Goal: Transaction & Acquisition: Purchase product/service

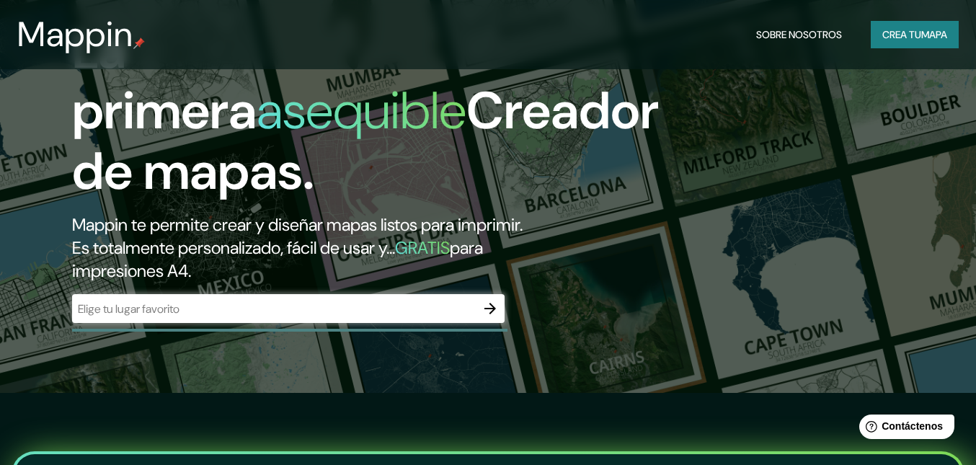
click at [362, 317] on div "​" at bounding box center [288, 308] width 432 height 29
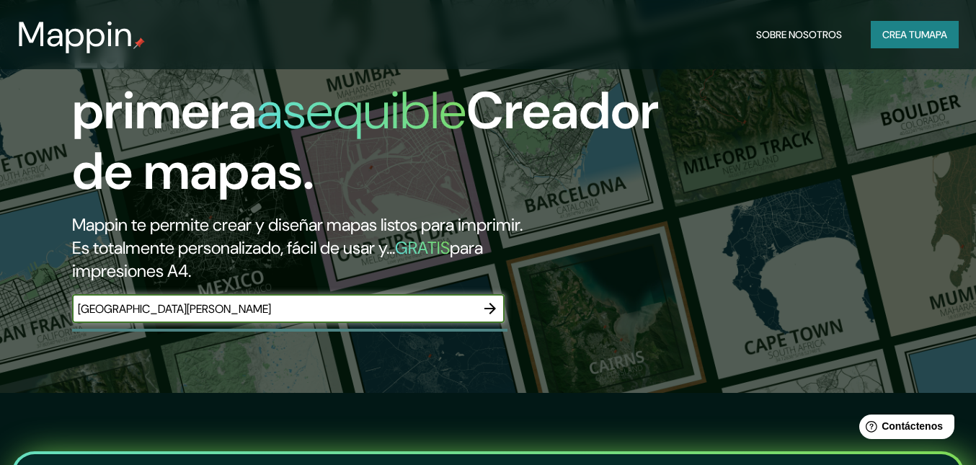
type input "[GEOGRAPHIC_DATA][PERSON_NAME]"
click at [491, 306] on icon "button" at bounding box center [490, 309] width 12 height 12
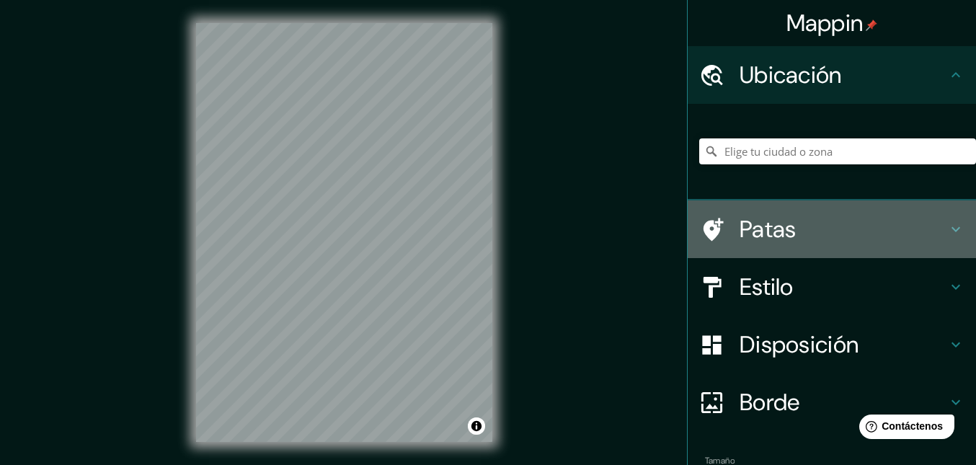
click at [947, 233] on icon at bounding box center [955, 229] width 17 height 17
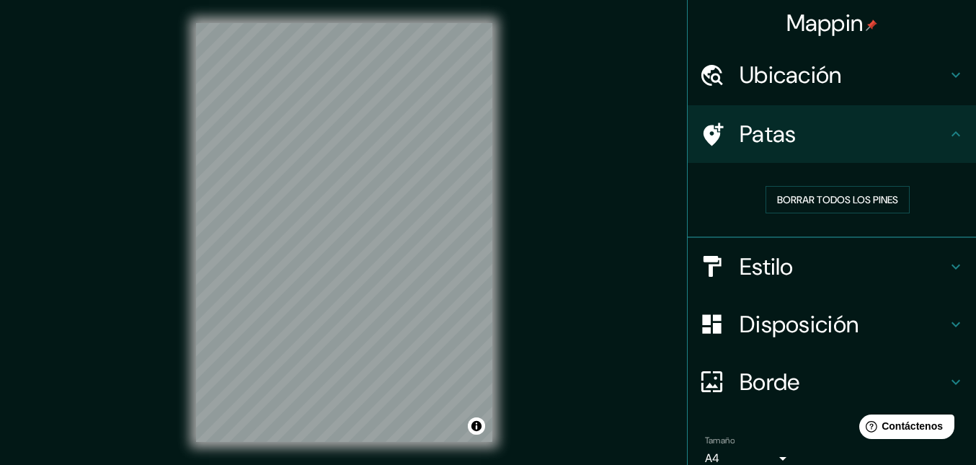
click at [947, 264] on icon at bounding box center [955, 266] width 17 height 17
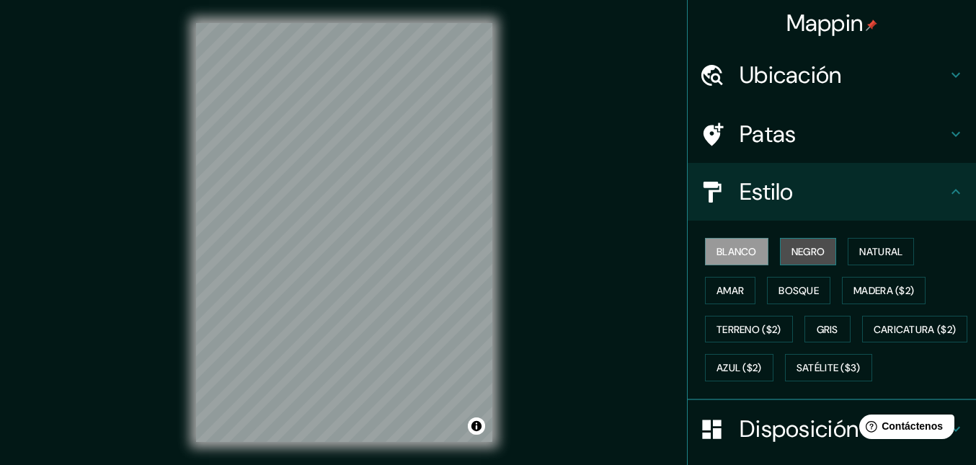
click at [806, 254] on font "Negro" at bounding box center [808, 251] width 34 height 13
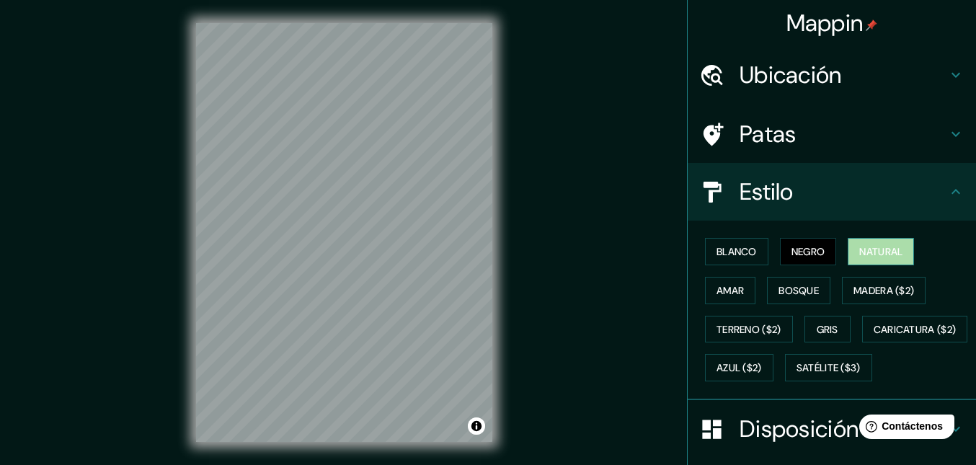
click at [862, 254] on font "Natural" at bounding box center [880, 251] width 43 height 13
click at [724, 291] on font "Amar" at bounding box center [729, 290] width 27 height 13
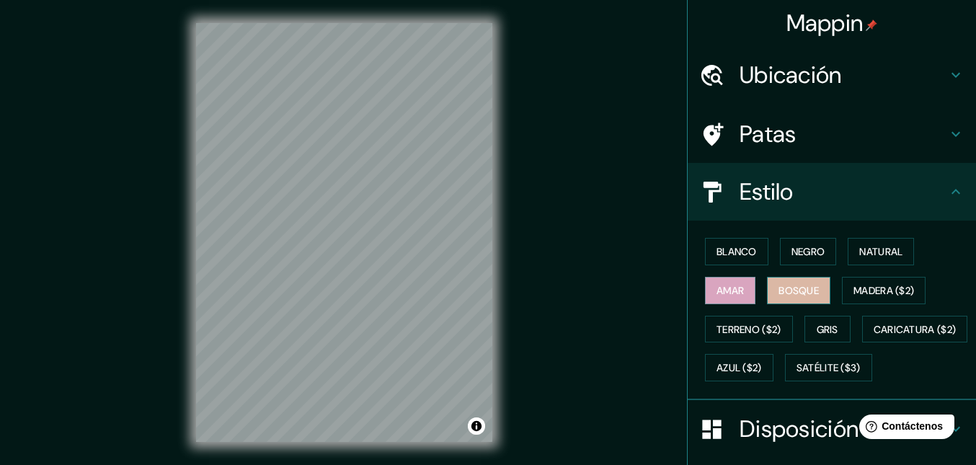
click at [790, 289] on font "Bosque" at bounding box center [798, 290] width 40 height 13
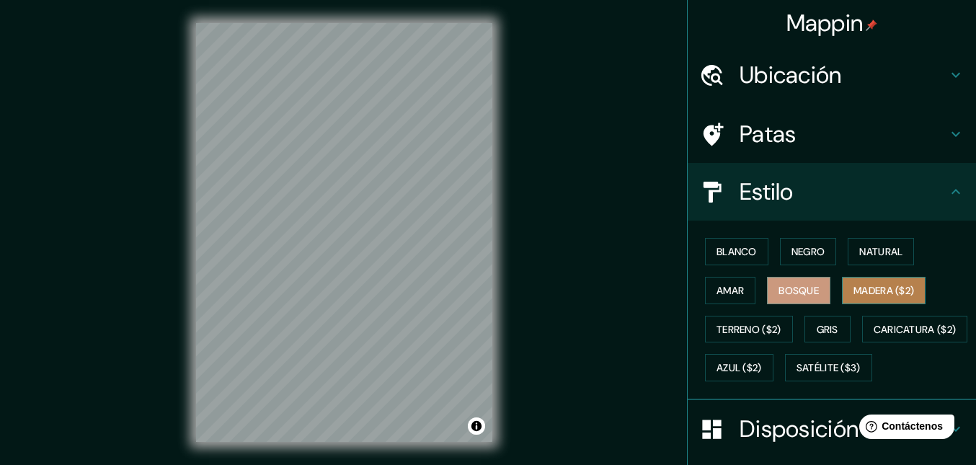
click at [873, 294] on font "Madera ($2)" at bounding box center [883, 290] width 61 height 13
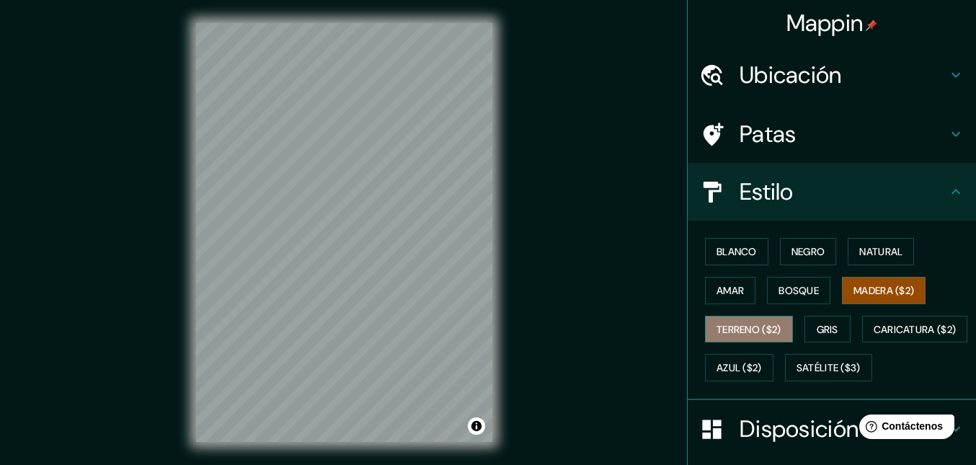
click at [739, 326] on font "Terreno ($2)" at bounding box center [748, 329] width 65 height 13
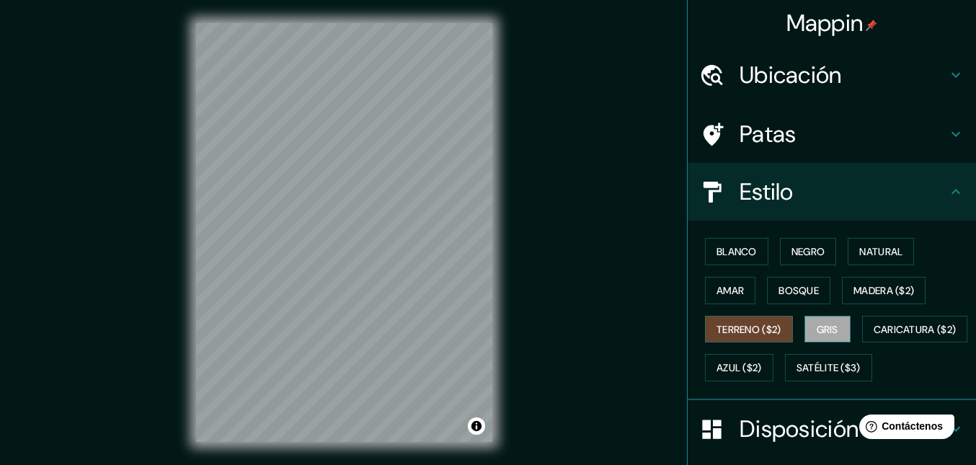
click at [818, 320] on font "Gris" at bounding box center [827, 329] width 22 height 19
click at [762, 368] on font "Azul ($2)" at bounding box center [738, 368] width 45 height 13
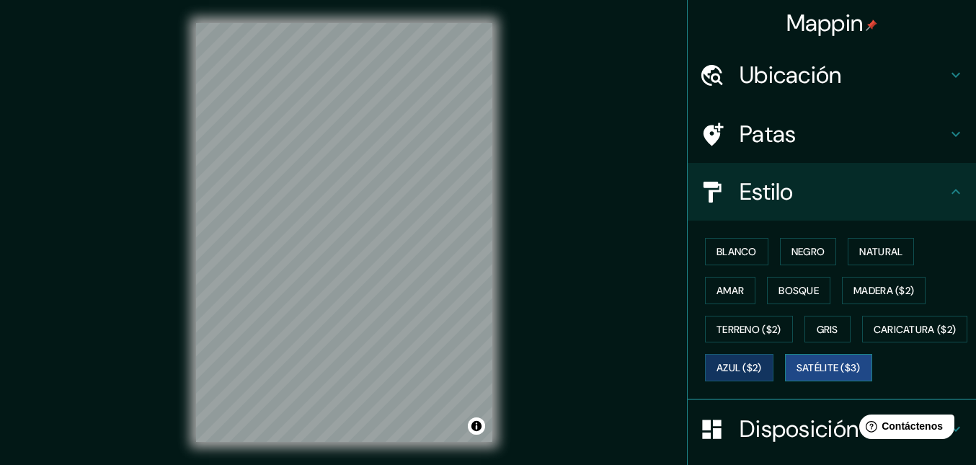
click at [796, 375] on font "Satélite ($3)" at bounding box center [828, 368] width 64 height 13
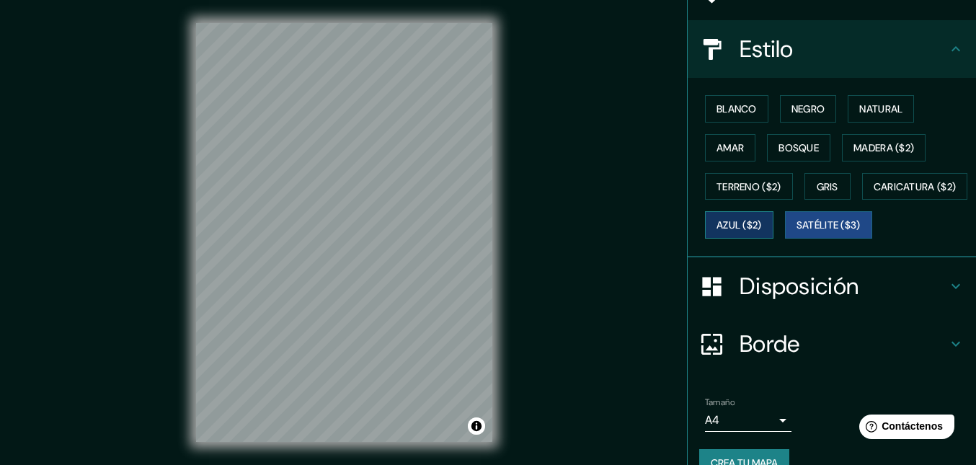
scroll to position [144, 0]
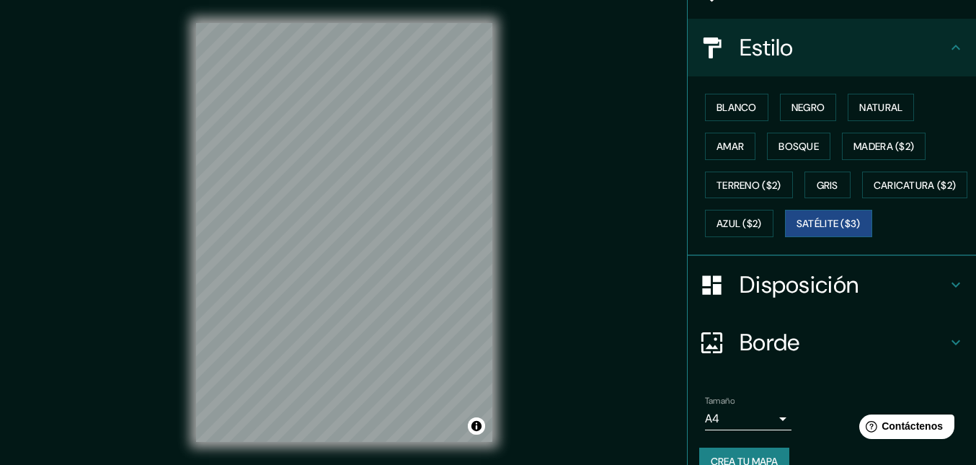
click at [847, 243] on div "Blanco Negro Natural Amar Bosque Madera ($2) Terreno ($2) Gris Caricatura ($2) …" at bounding box center [837, 165] width 277 height 155
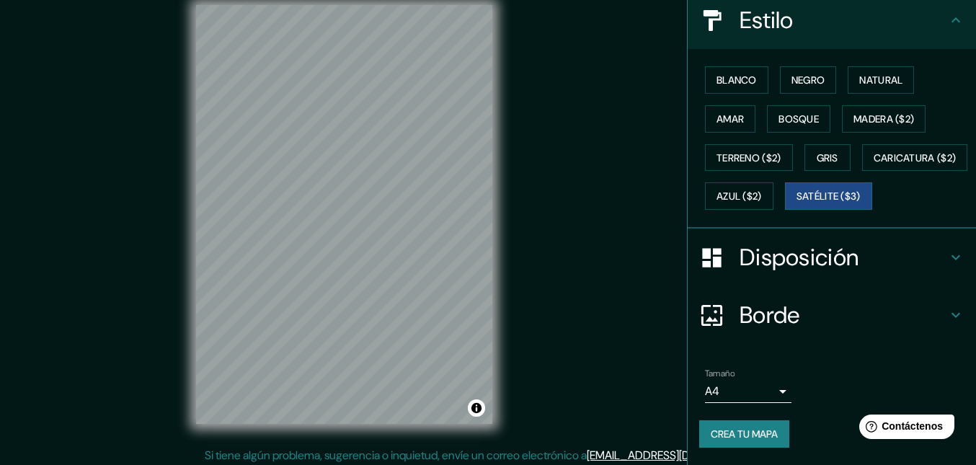
scroll to position [23, 0]
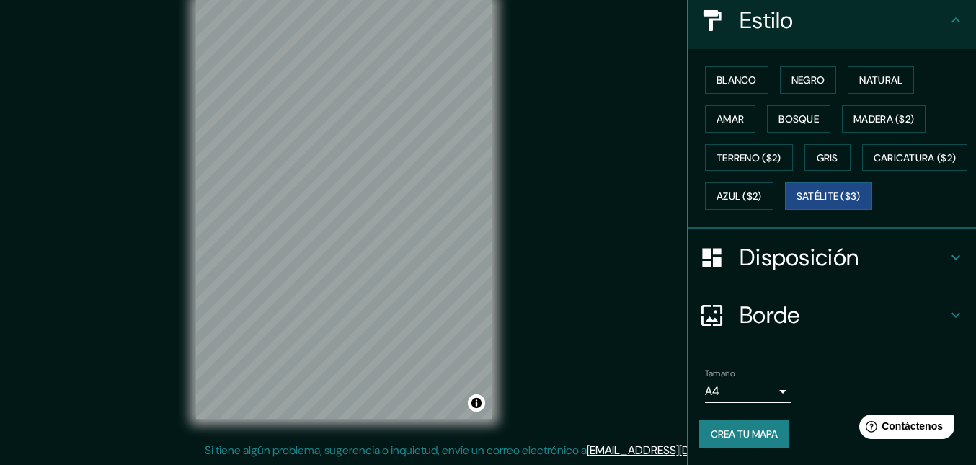
click at [947, 319] on icon at bounding box center [955, 314] width 17 height 17
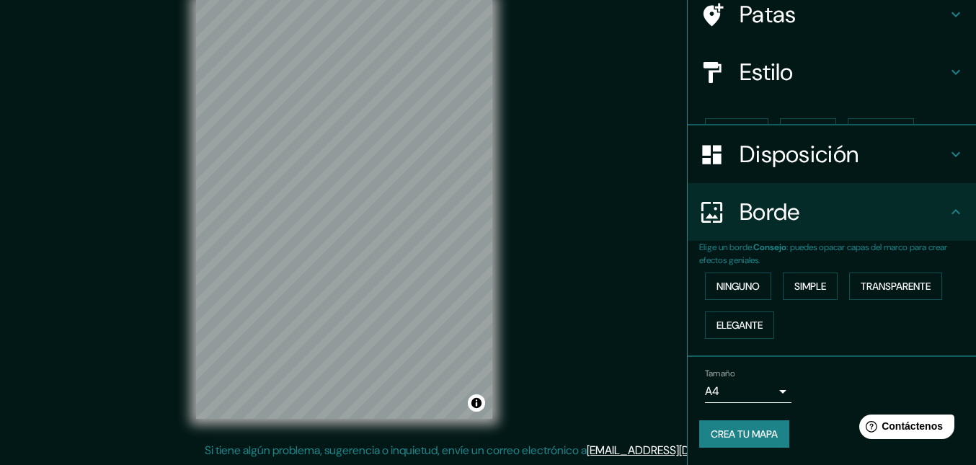
scroll to position [95, 0]
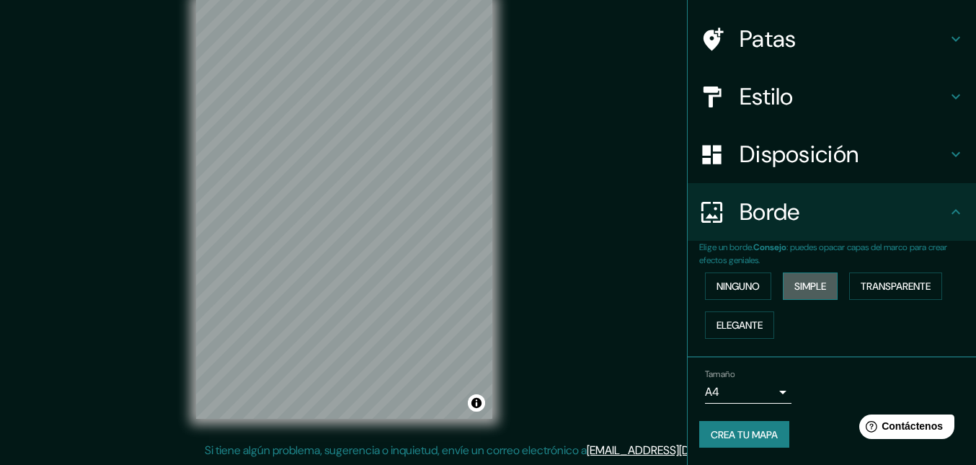
click at [801, 293] on font "Simple" at bounding box center [810, 286] width 32 height 19
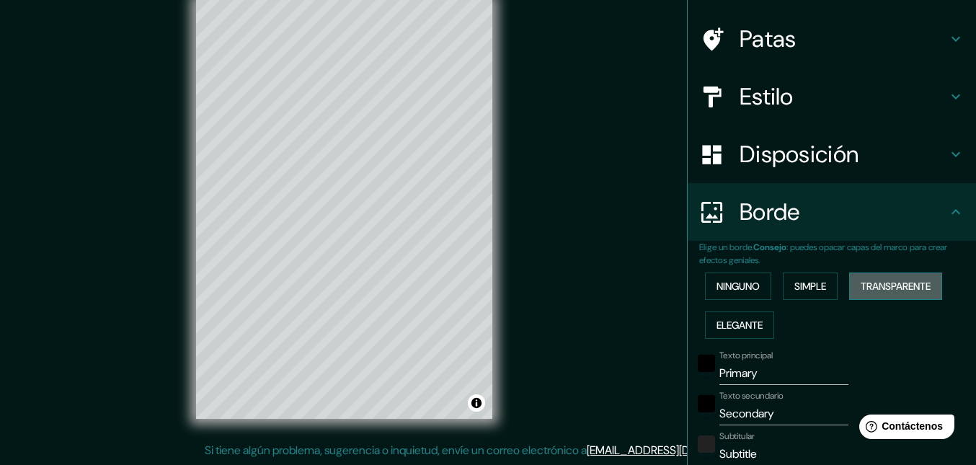
click at [877, 287] on font "Transparente" at bounding box center [895, 286] width 70 height 13
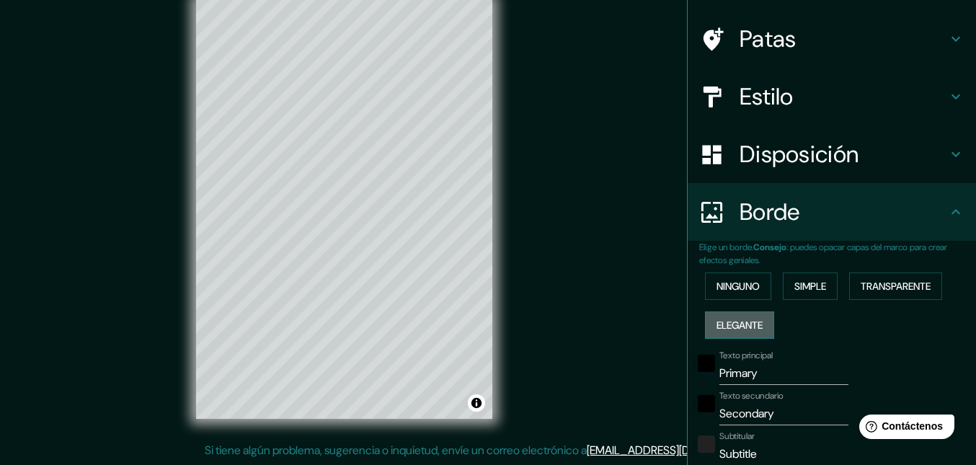
click at [751, 321] on font "Elegante" at bounding box center [739, 325] width 46 height 13
